Goal: Information Seeking & Learning: Check status

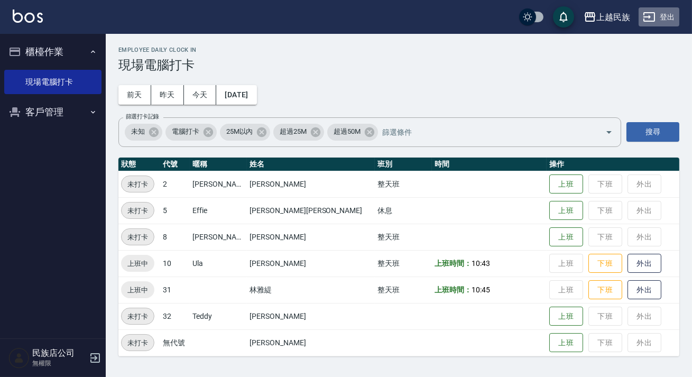
click at [660, 22] on button "登出" at bounding box center [659, 17] width 41 height 20
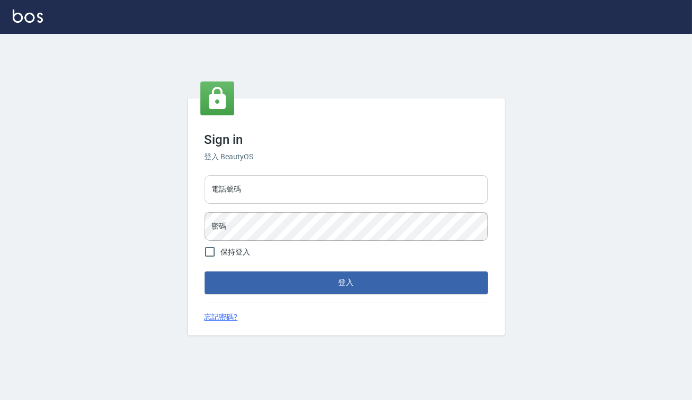
drag, startPoint x: 0, startPoint y: 0, endPoint x: 246, endPoint y: 202, distance: 318.9
click at [246, 202] on input "電話號碼" at bounding box center [346, 189] width 283 height 29
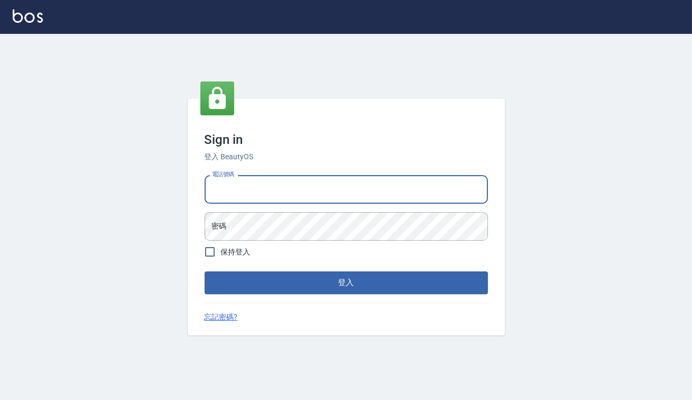
type input "0938917261"
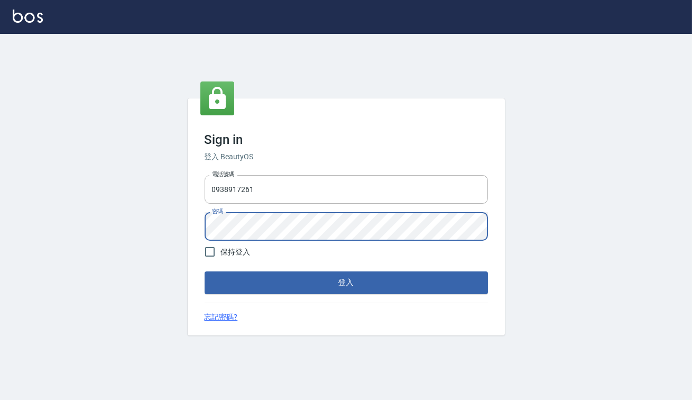
click at [205, 271] on button "登入" at bounding box center [346, 282] width 283 height 22
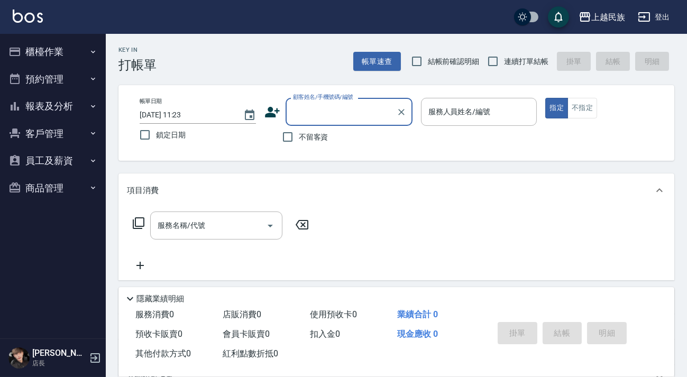
click at [72, 100] on button "報表及分析" at bounding box center [52, 106] width 97 height 27
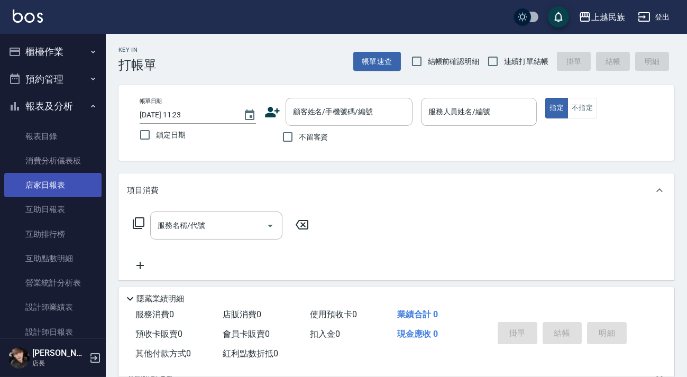
click at [72, 179] on link "店家日報表" at bounding box center [52, 185] width 97 height 24
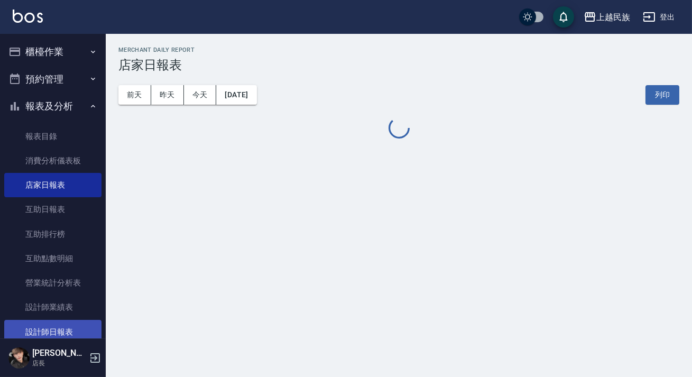
click at [69, 329] on link "設計師日報表" at bounding box center [52, 332] width 97 height 24
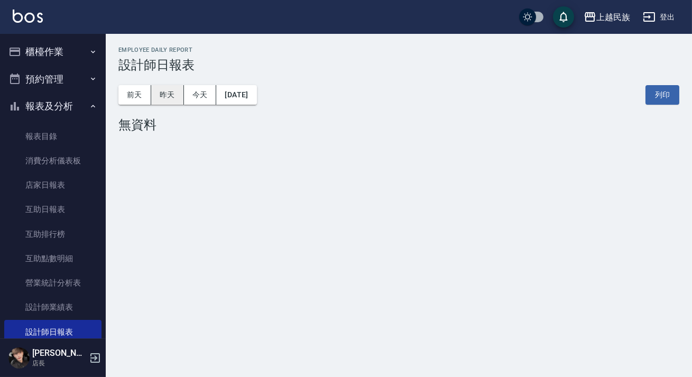
click at [174, 96] on button "昨天" at bounding box center [167, 95] width 33 height 20
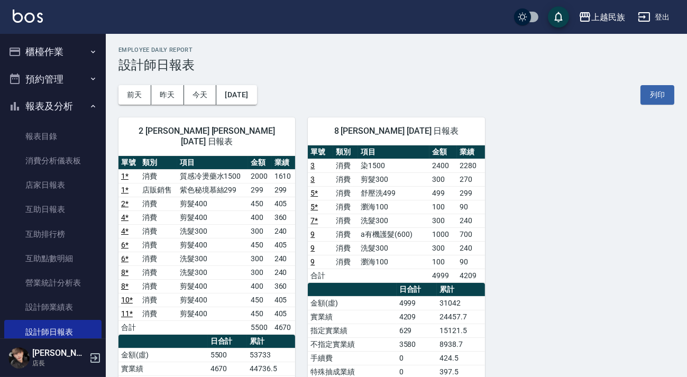
click at [61, 99] on button "報表及分析" at bounding box center [52, 106] width 97 height 27
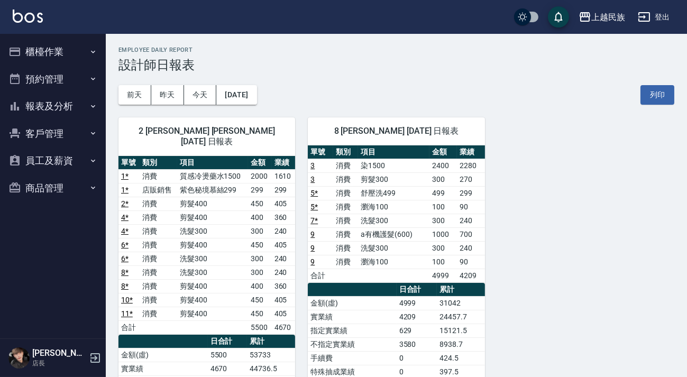
click at [63, 38] on button "櫃檯作業" at bounding box center [52, 51] width 97 height 27
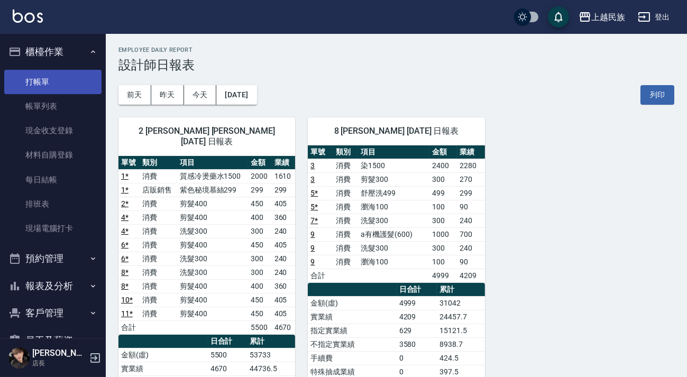
click at [73, 70] on link "打帳單" at bounding box center [52, 82] width 97 height 24
